Goal: Task Accomplishment & Management: Manage account settings

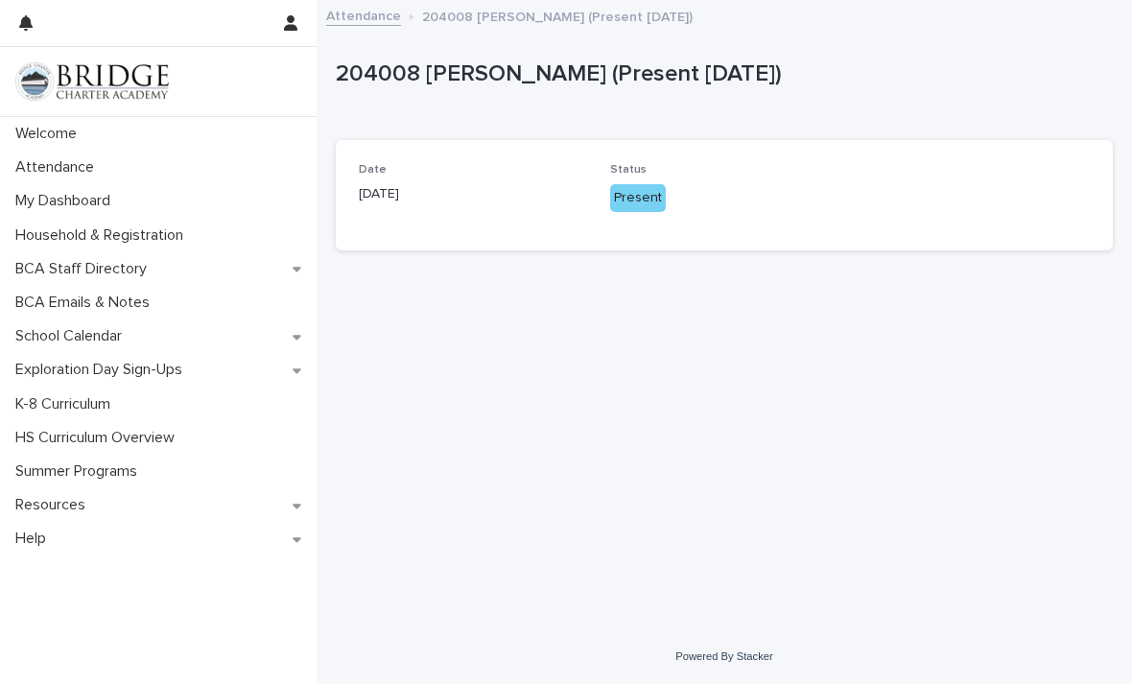
click at [53, 167] on p "Attendance" at bounding box center [59, 167] width 102 height 18
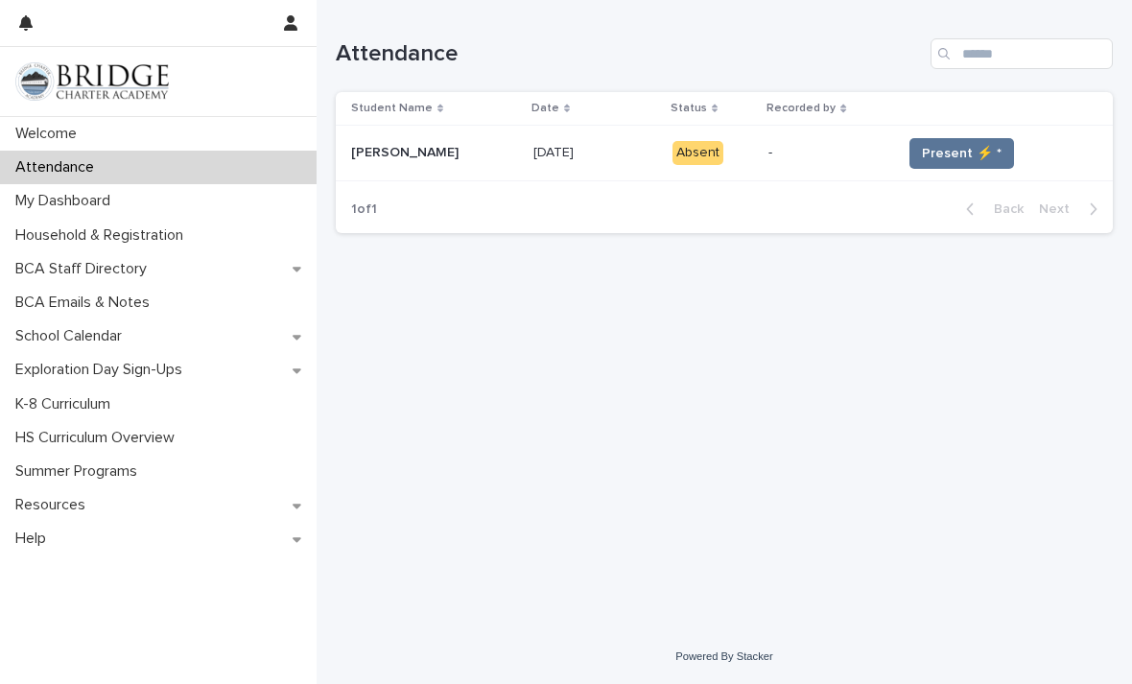
click at [951, 153] on span "Present ⚡ *" at bounding box center [962, 153] width 80 height 19
click at [951, 152] on span "Present ⚡ *" at bounding box center [962, 153] width 80 height 19
click at [937, 162] on button "Present ⚡ *" at bounding box center [961, 153] width 105 height 31
click at [947, 154] on span "Present ⚡ *" at bounding box center [962, 153] width 80 height 19
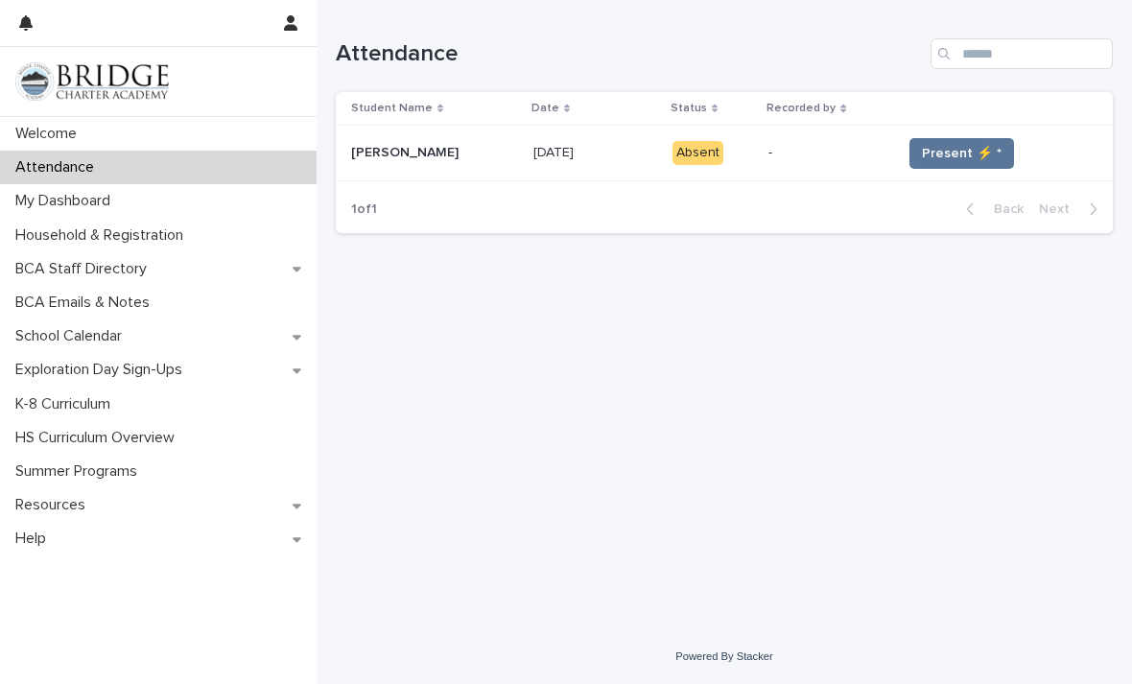
click at [938, 155] on span "Present ⚡ *" at bounding box center [962, 153] width 80 height 19
click at [947, 149] on span "Present ⚡ *" at bounding box center [962, 153] width 80 height 19
click at [947, 156] on span "Present ⚡ *" at bounding box center [962, 153] width 80 height 19
click at [947, 155] on span "Present ⚡ *" at bounding box center [962, 153] width 80 height 19
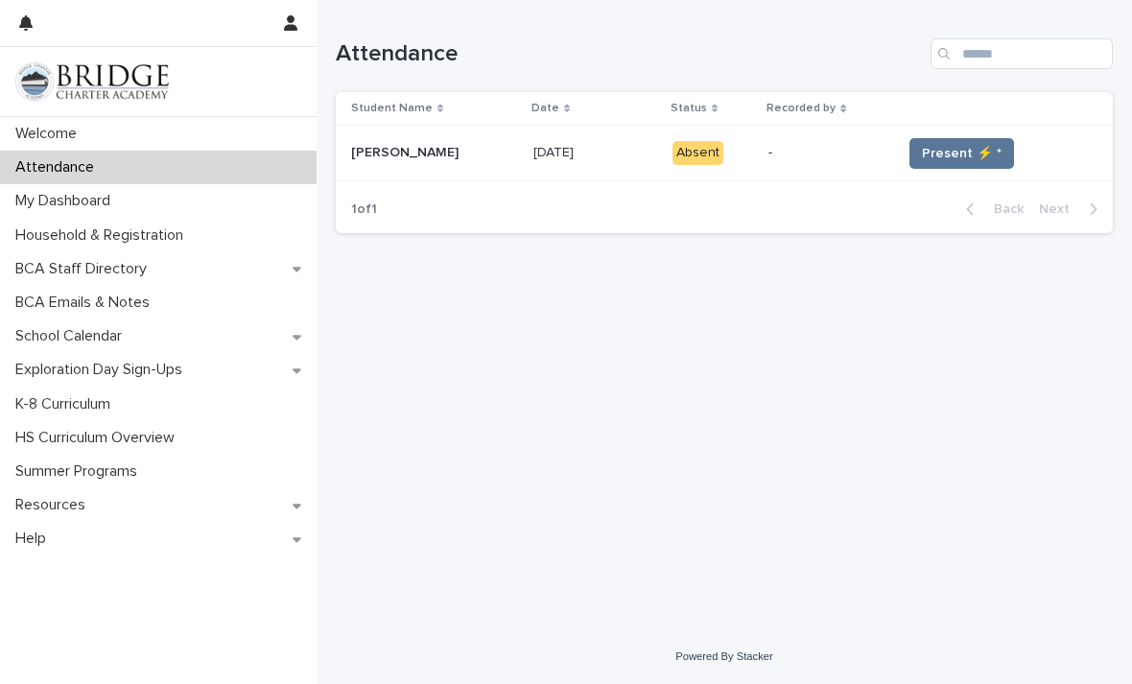
click at [960, 165] on button "Present ⚡ *" at bounding box center [961, 153] width 105 height 31
click at [962, 168] on td "Present ⚡ *" at bounding box center [1003, 154] width 219 height 56
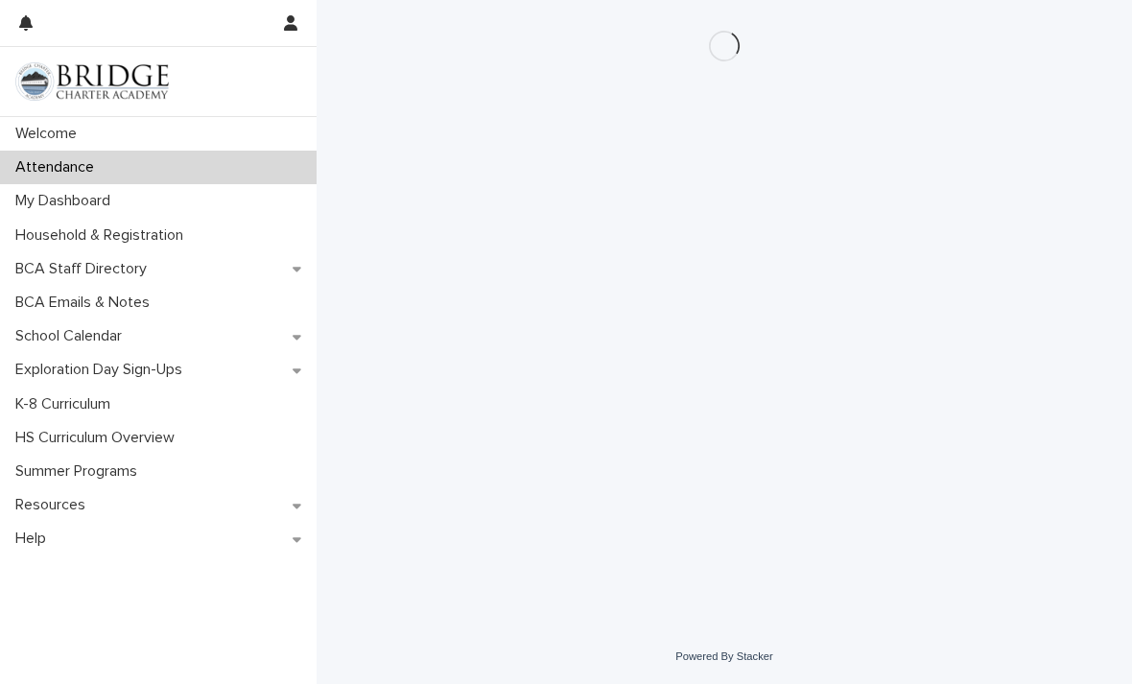
click at [961, 145] on div "Loading... Saving… Loading... Saving…" at bounding box center [724, 290] width 796 height 581
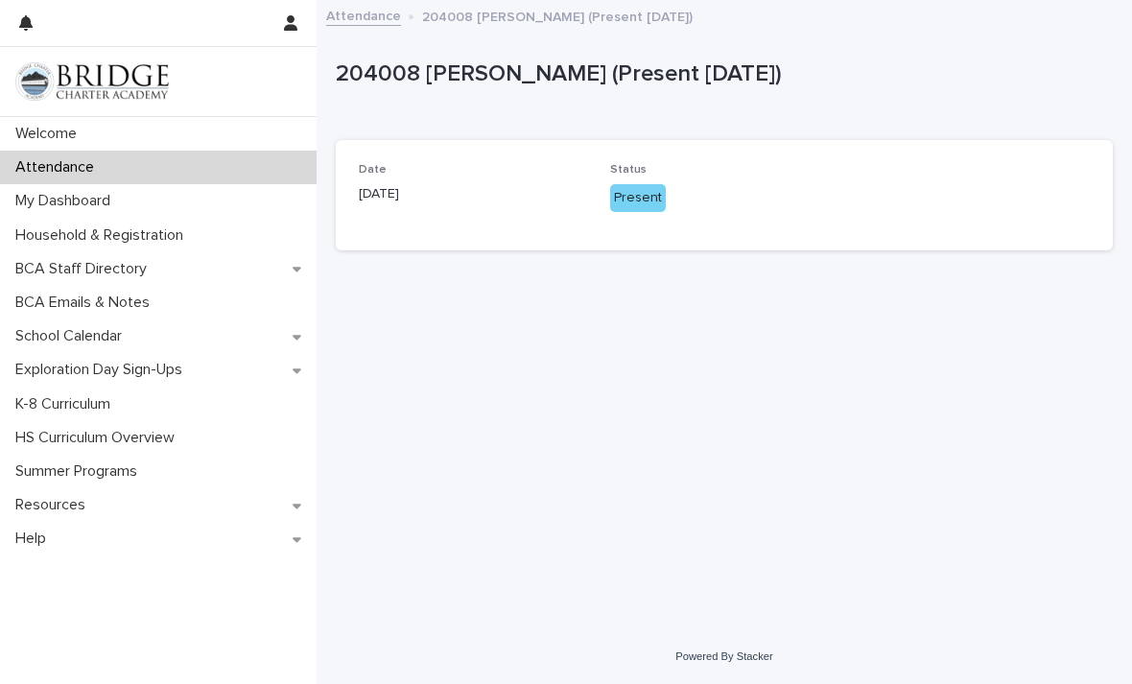
click at [647, 200] on div "Present" at bounding box center [638, 198] width 56 height 28
click at [651, 180] on div "Present" at bounding box center [724, 196] width 228 height 32
